Goal: Check status: Check status

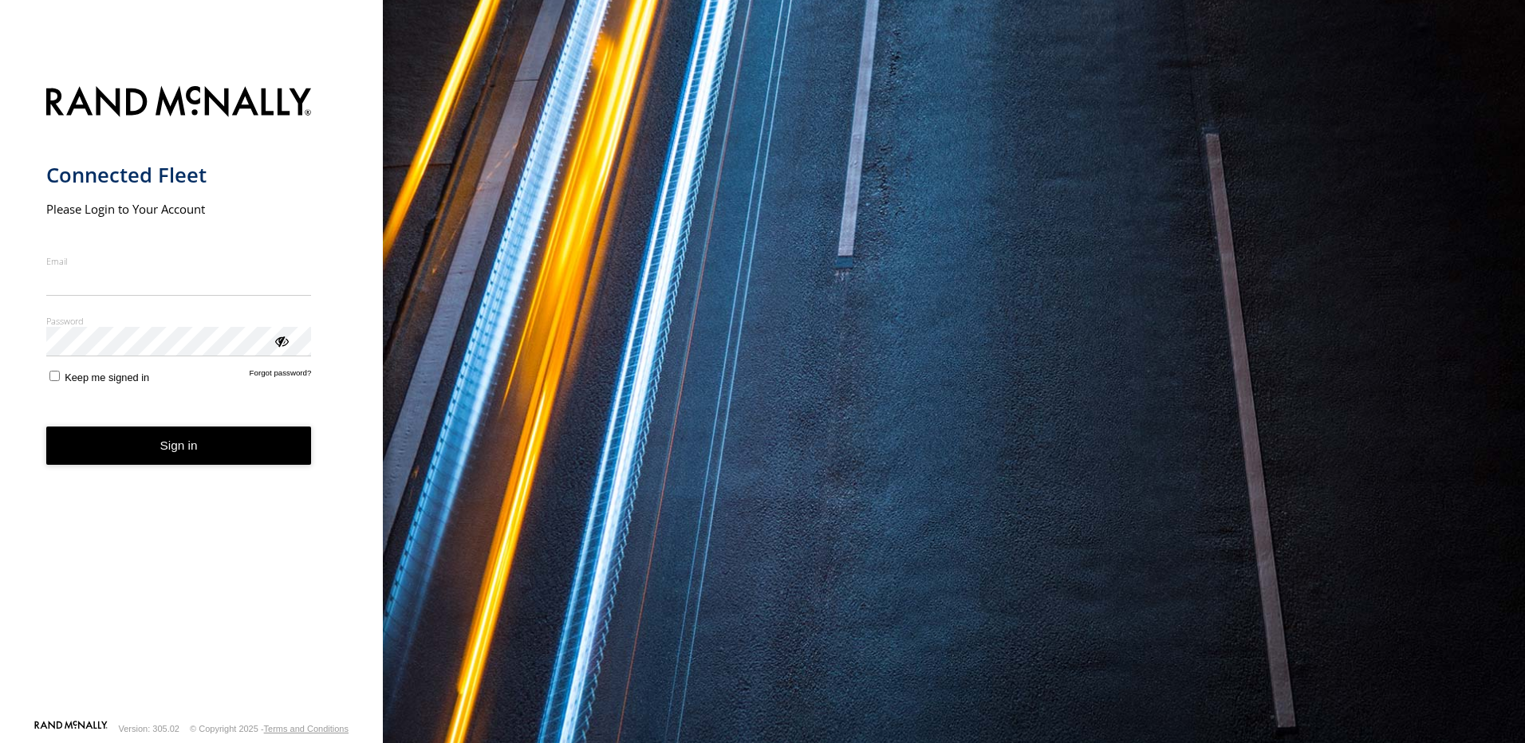
type input "**********"
click at [242, 455] on button "Sign in" at bounding box center [179, 446] width 266 height 39
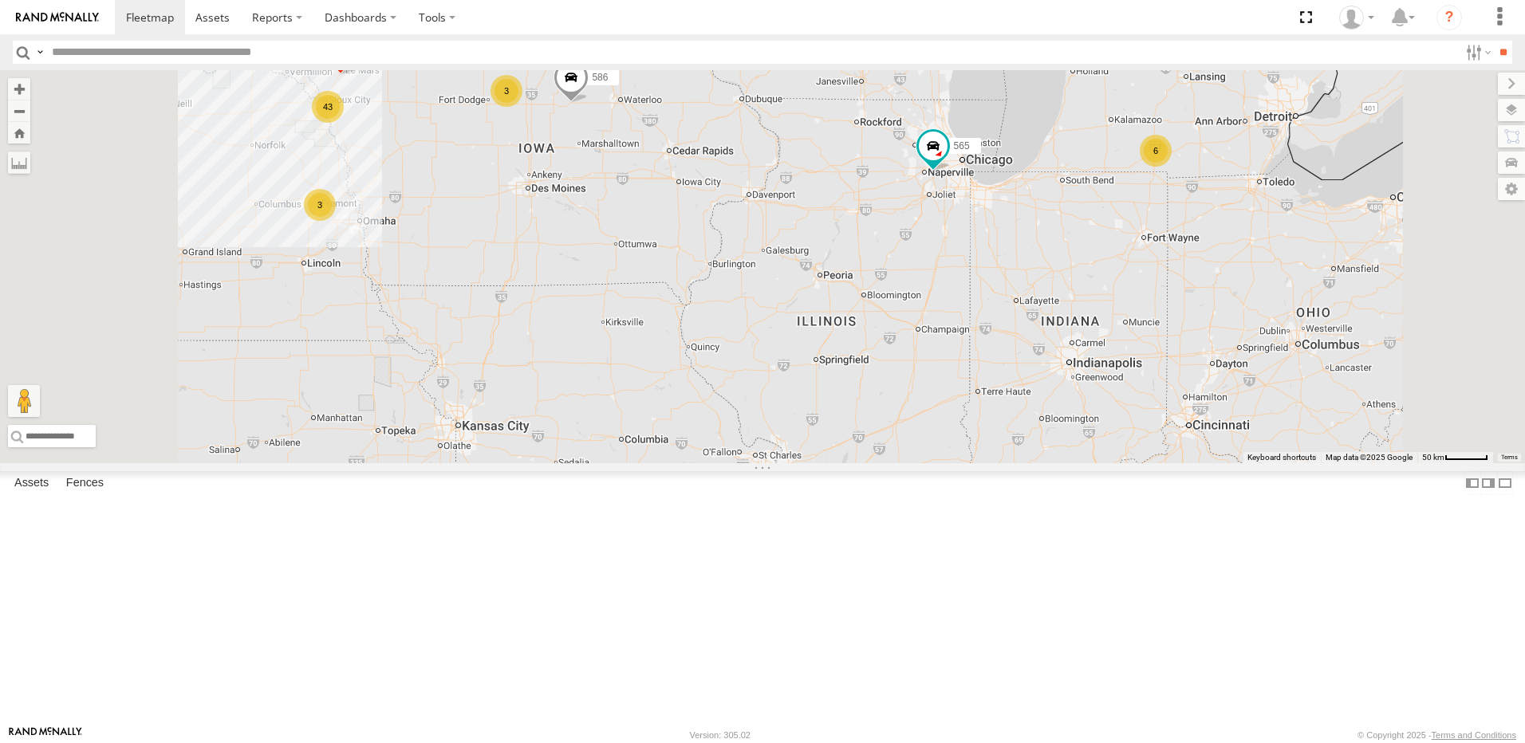
click at [522, 107] on div "3" at bounding box center [506, 91] width 32 height 32
click at [707, 221] on div "551 43 4 3 6 3 6 4 BRSME21213419023263 3 559 565 2 586" at bounding box center [762, 266] width 1525 height 393
